Goal: Find specific page/section: Find specific page/section

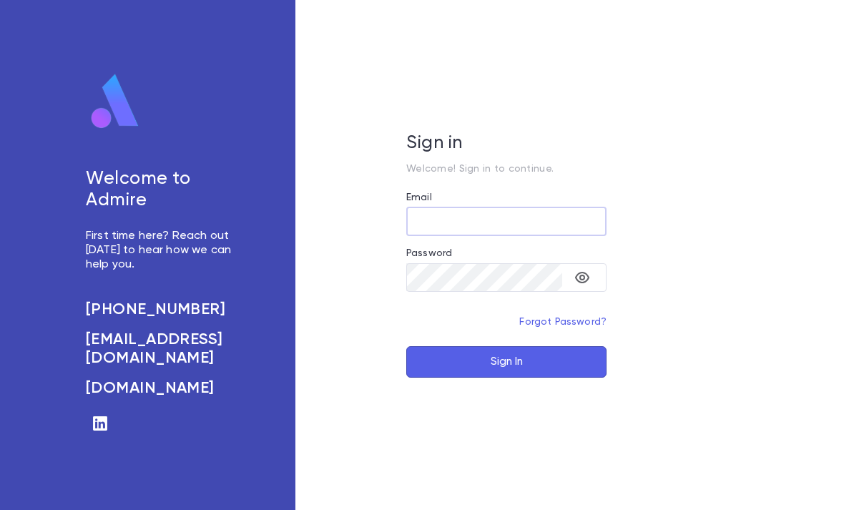
type input "**********"
click at [506, 378] on button "Sign In" at bounding box center [506, 361] width 200 height 31
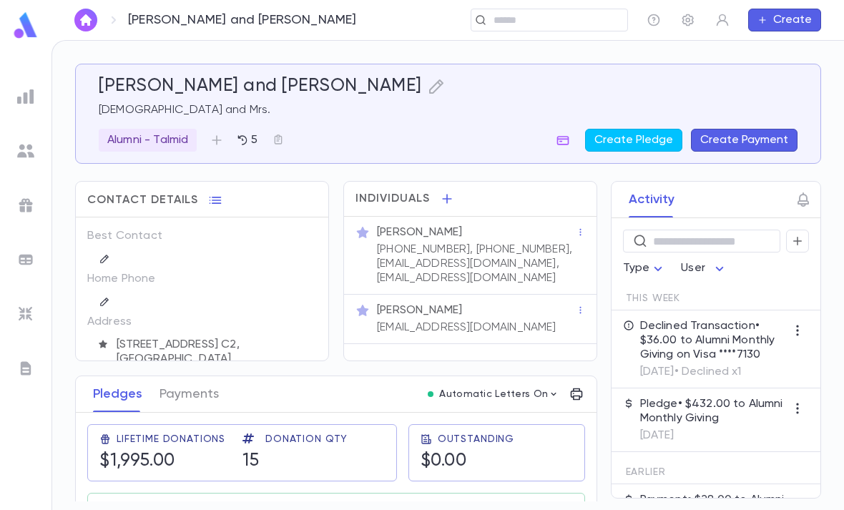
click at [29, 21] on img at bounding box center [25, 25] width 29 height 28
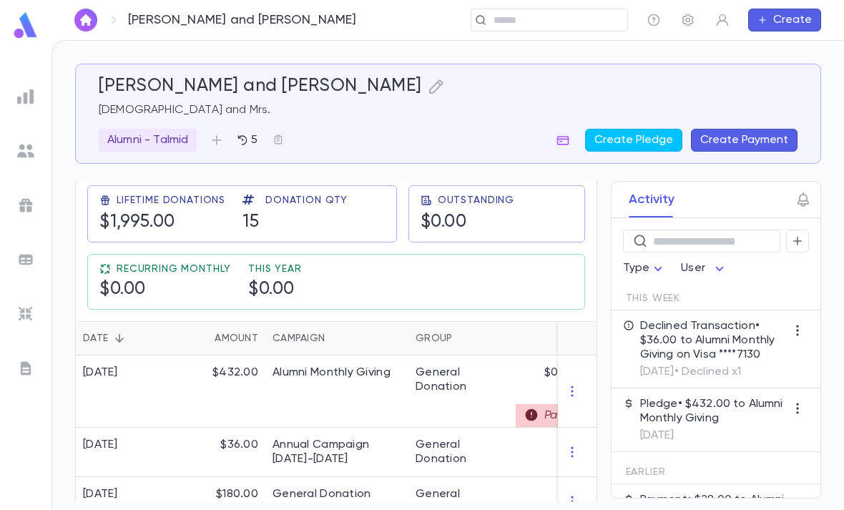
scroll to position [245, 0]
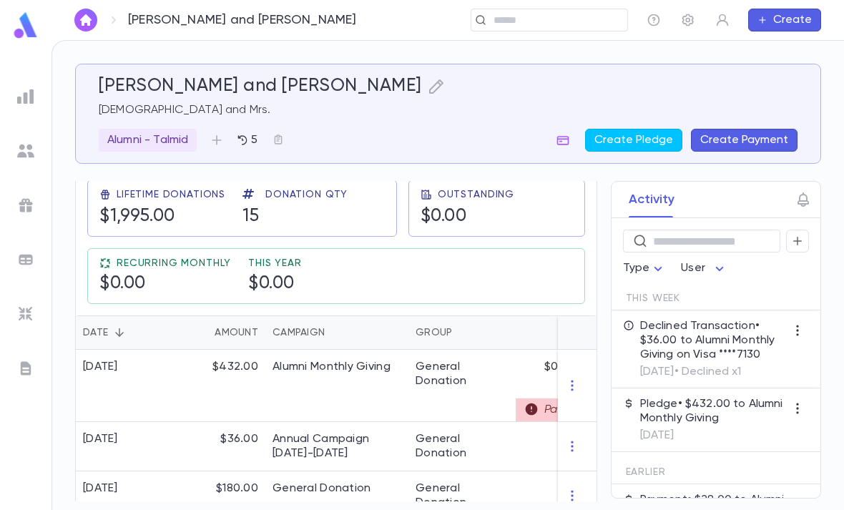
click at [679, 355] on p "Declined Transaction • $36.00 to Alumni Monthly Giving on Visa ****7130" at bounding box center [713, 340] width 146 height 43
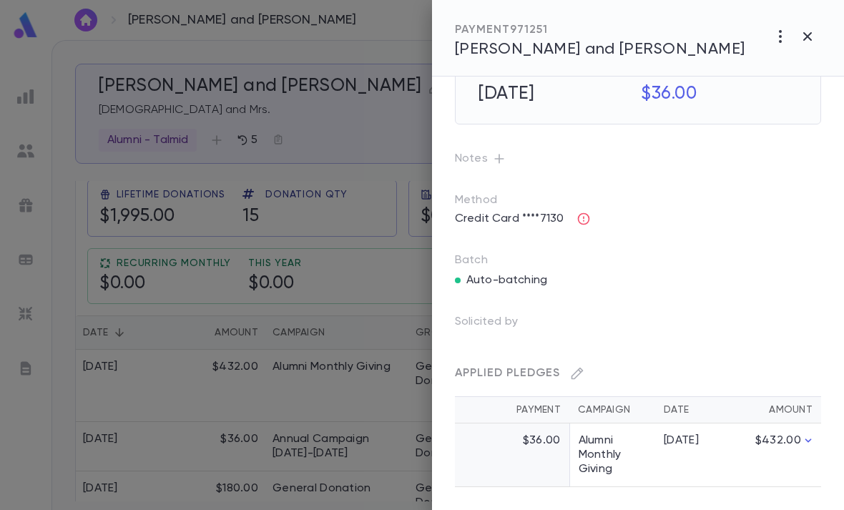
scroll to position [69, 0]
click at [594, 220] on button "button" at bounding box center [583, 218] width 23 height 23
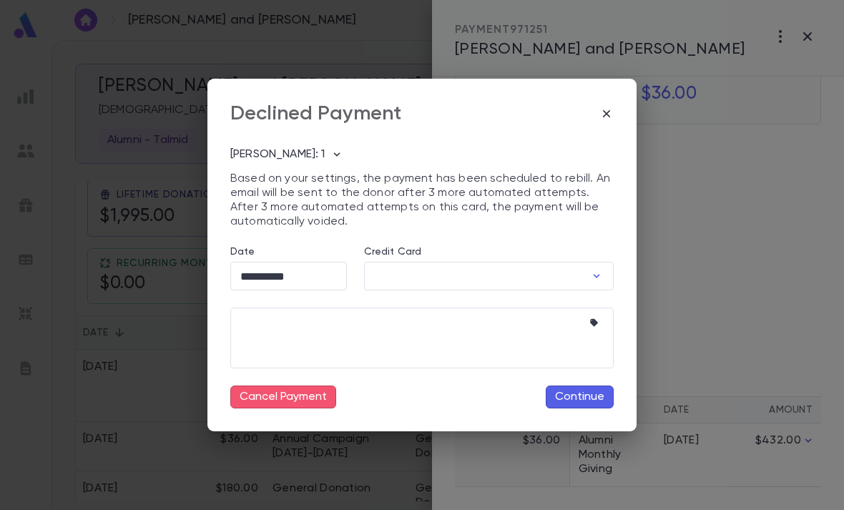
type input "********"
click at [583, 396] on button "Continue" at bounding box center [580, 396] width 68 height 23
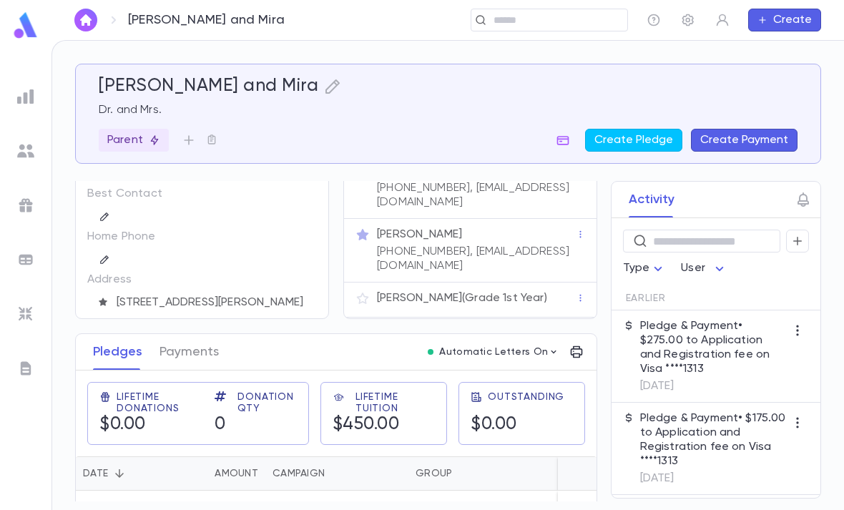
scroll to position [19, 0]
click at [491, 291] on p "[PERSON_NAME] (Grade 1st Year)" at bounding box center [462, 298] width 170 height 14
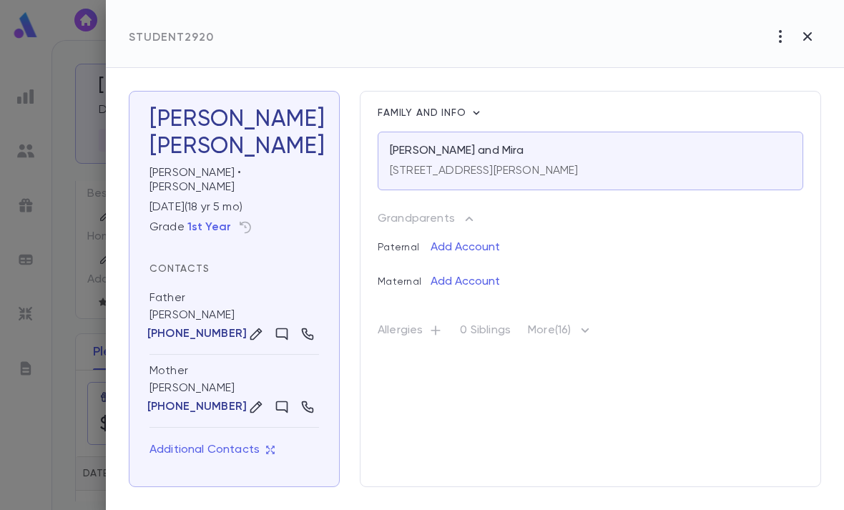
click at [245, 220] on icon "button" at bounding box center [245, 227] width 14 height 14
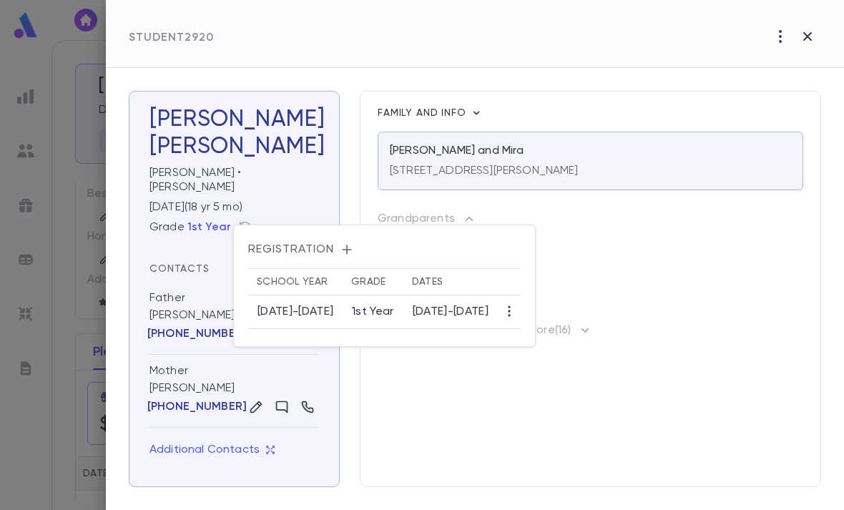
click at [64, 456] on div at bounding box center [422, 255] width 844 height 510
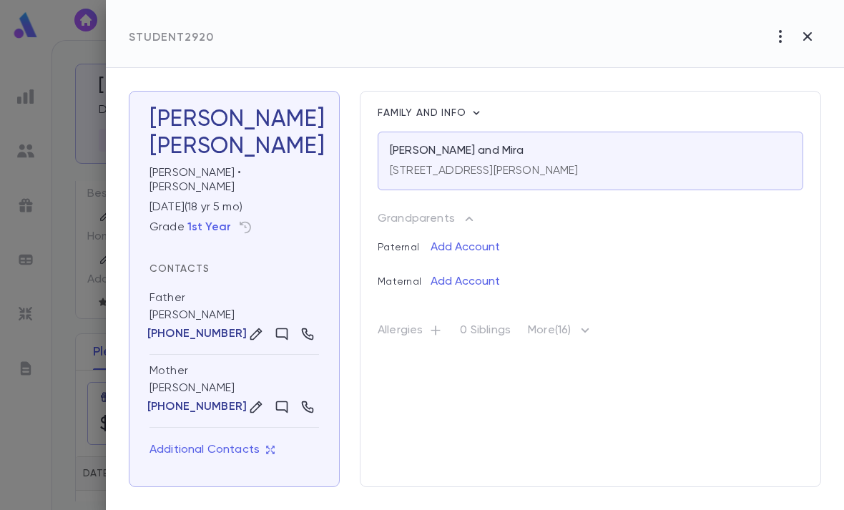
click at [74, 464] on div at bounding box center [422, 255] width 844 height 510
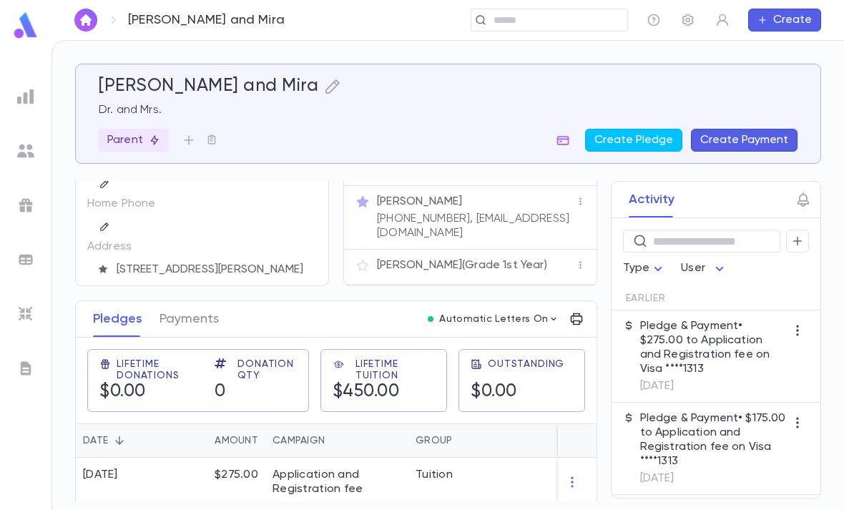
scroll to position [77, 0]
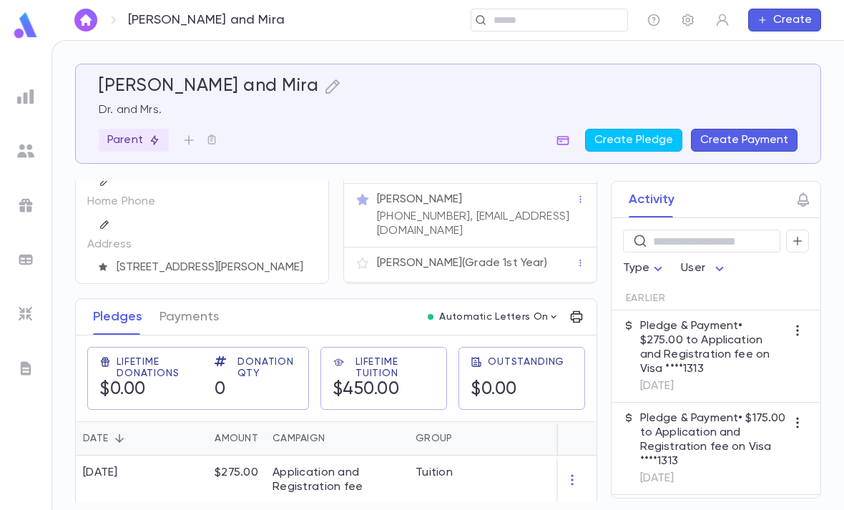
click at [28, 145] on img at bounding box center [25, 150] width 17 height 17
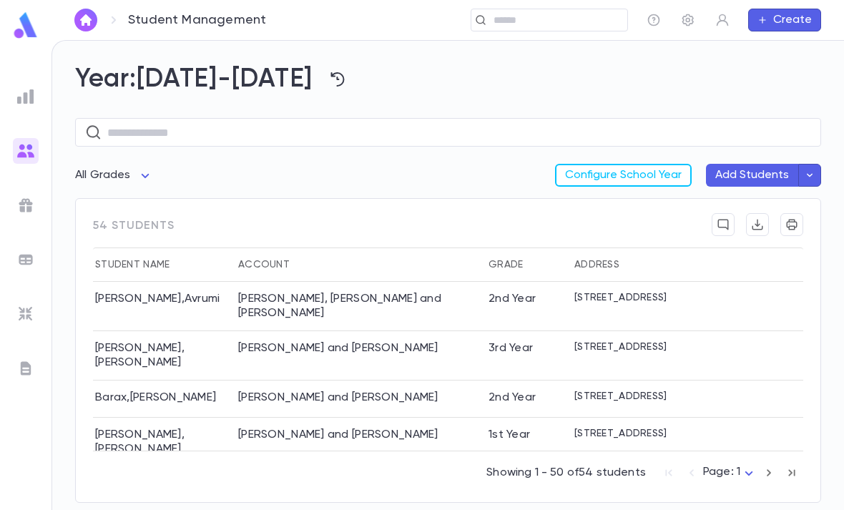
click at [324, 74] on button "button" at bounding box center [337, 79] width 27 height 27
click at [355, 107] on ul "[DATE]-[DATE] [DATE]-[DATE]" at bounding box center [338, 121] width 97 height 54
click at [338, 114] on ul "[DATE]-[DATE] [DATE]-[DATE]" at bounding box center [338, 121] width 97 height 54
click at [338, 109] on ul "[DATE]-[DATE] [DATE]-[DATE]" at bounding box center [338, 121] width 97 height 54
click at [339, 140] on li "[DATE]-[DATE]" at bounding box center [338, 132] width 97 height 23
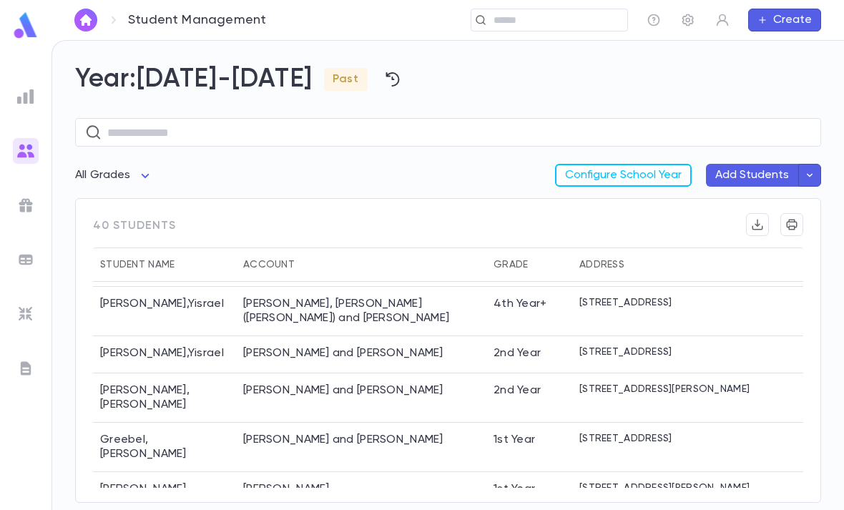
scroll to position [429, 0]
click at [434, 137] on input "text" at bounding box center [459, 133] width 704 height 28
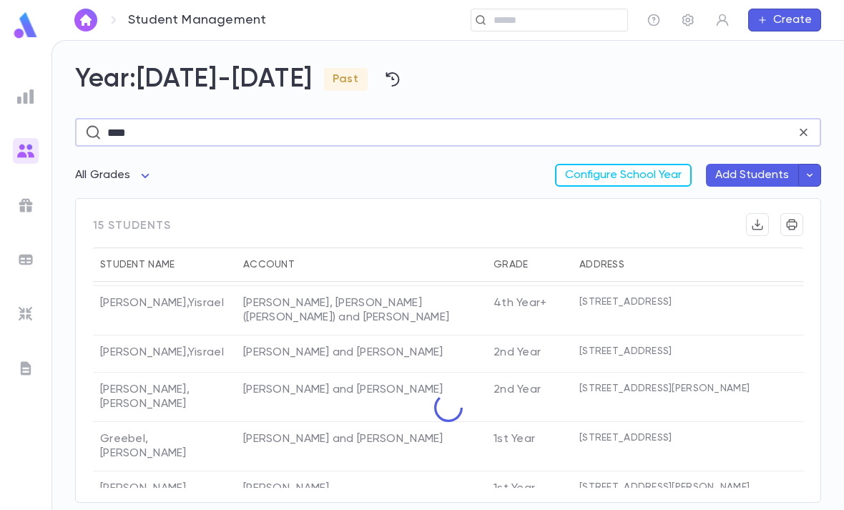
scroll to position [318, 0]
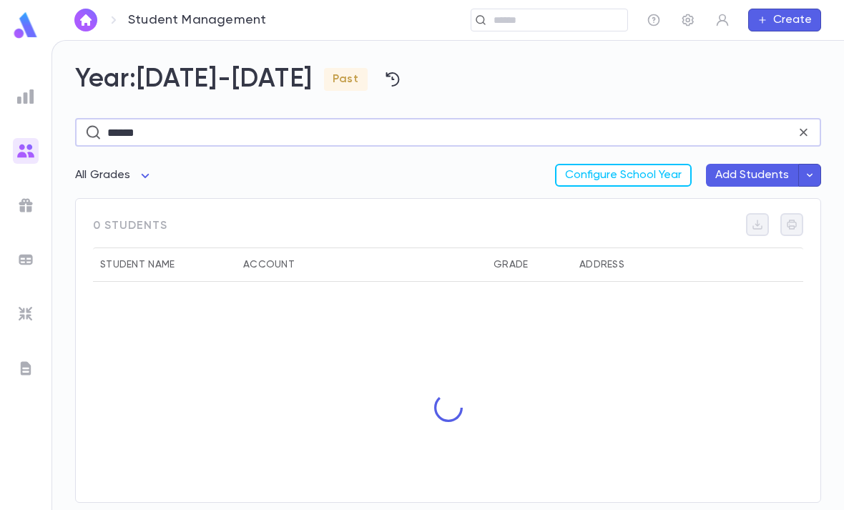
type input "******"
click at [384, 81] on icon "button" at bounding box center [392, 79] width 17 height 17
click at [400, 130] on ul "[DATE]-[DATE] [DATE]-[DATE]" at bounding box center [393, 121] width 97 height 54
click at [386, 134] on ul "[DATE]-[DATE] [DATE]-[DATE]" at bounding box center [393, 121] width 97 height 54
click at [387, 134] on ul "[DATE]-[DATE] [DATE]-[DATE]" at bounding box center [393, 121] width 97 height 54
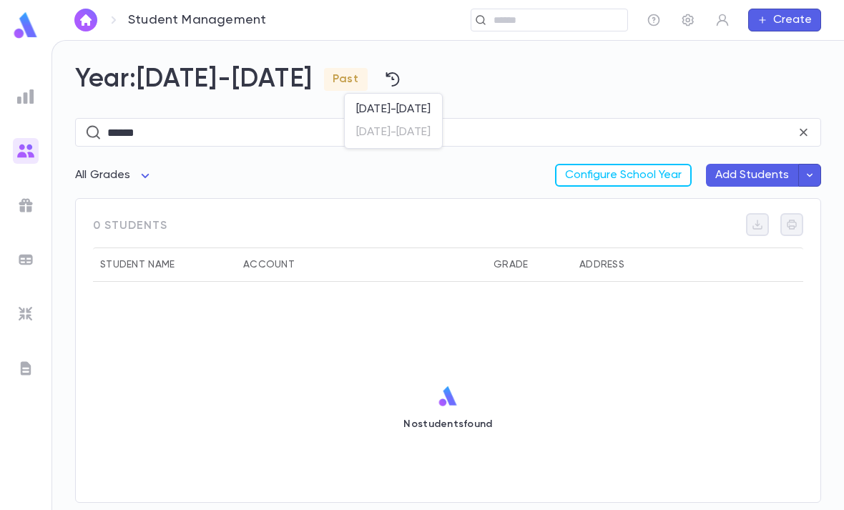
click at [385, 135] on ul "[DATE]-[DATE] [DATE]-[DATE]" at bounding box center [393, 121] width 97 height 54
click at [391, 107] on li "[DATE]-[DATE]" at bounding box center [393, 109] width 97 height 23
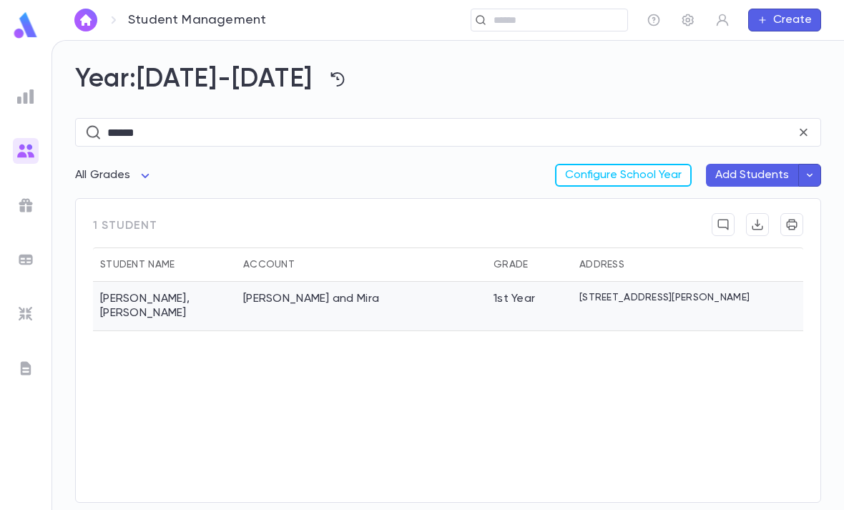
click at [259, 307] on div "[PERSON_NAME] and Mira" at bounding box center [361, 306] width 250 height 49
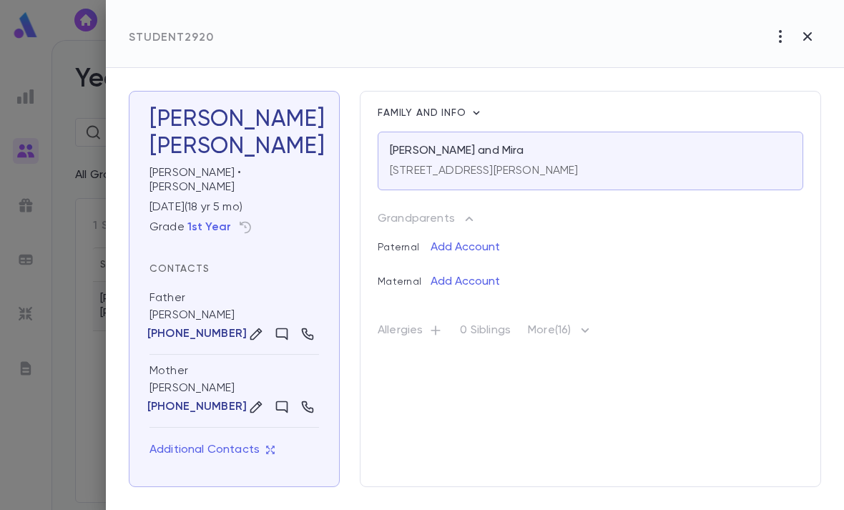
click at [808, 31] on icon "button" at bounding box center [807, 36] width 17 height 17
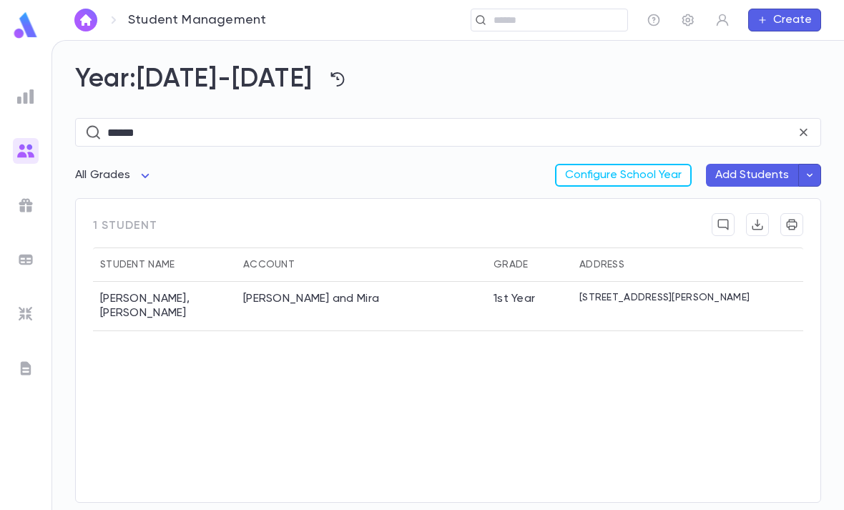
click at [34, 16] on img at bounding box center [25, 25] width 29 height 28
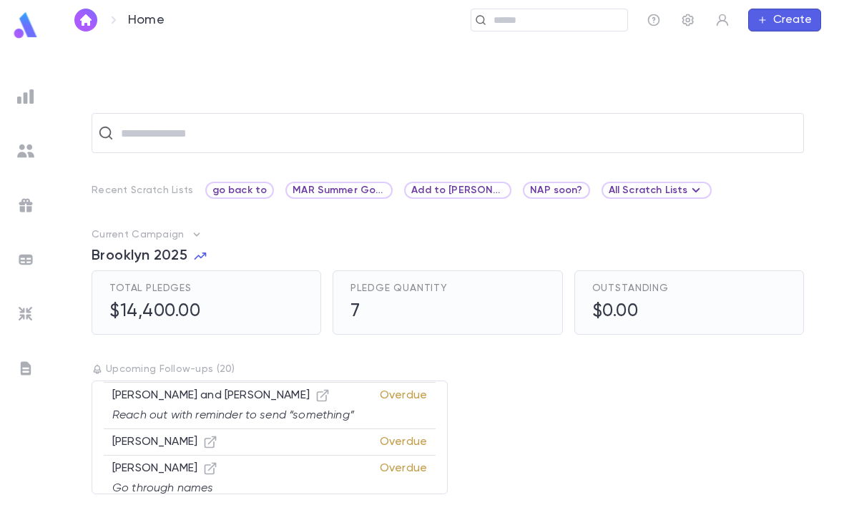
scroll to position [45, 0]
click at [22, 24] on img at bounding box center [25, 25] width 29 height 28
click at [17, 38] on img at bounding box center [25, 25] width 29 height 28
click at [27, 314] on img at bounding box center [25, 313] width 17 height 17
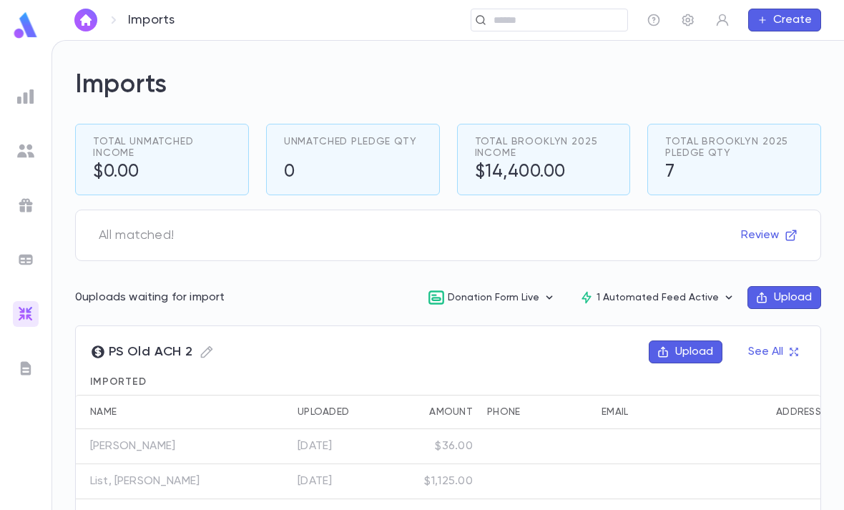
click at [29, 367] on img at bounding box center [25, 368] width 17 height 17
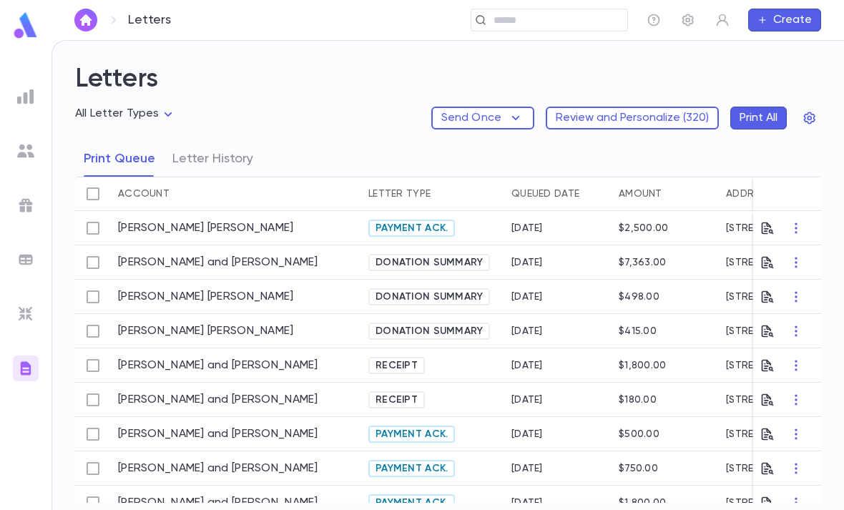
click at [242, 141] on button "Letter History" at bounding box center [212, 159] width 81 height 36
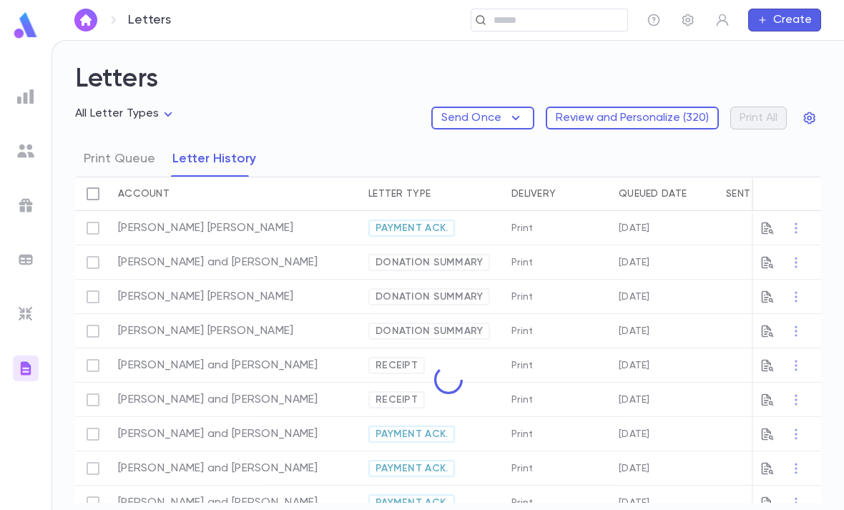
click at [218, 141] on button "Letter History" at bounding box center [214, 159] width 84 height 36
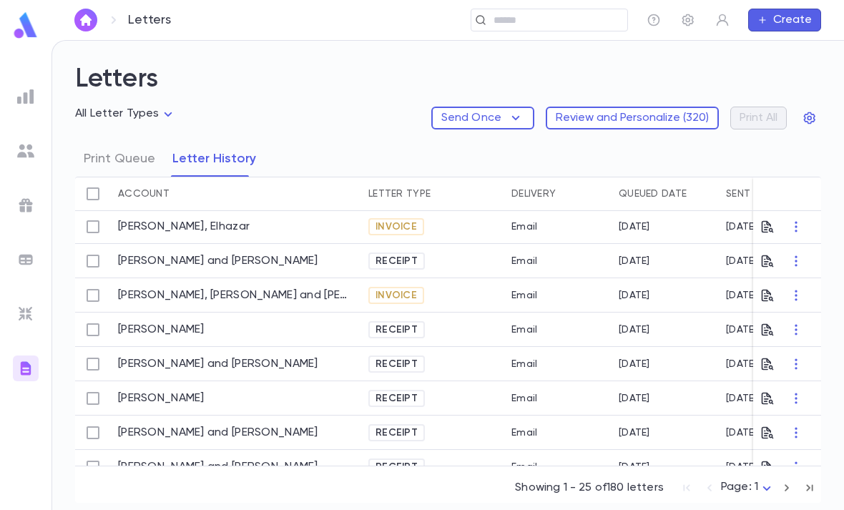
scroll to position [73, 0]
